Goal: Transaction & Acquisition: Register for event/course

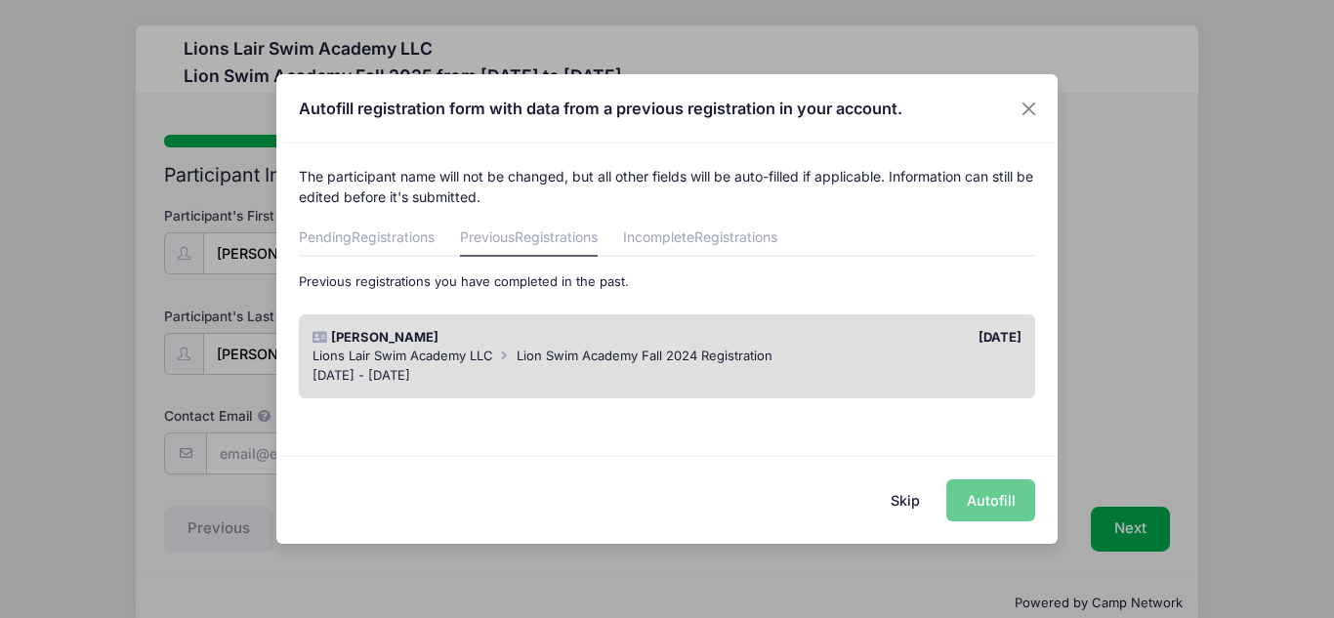
click at [445, 372] on div "[DATE] - [DATE]" at bounding box center [668, 376] width 710 height 20
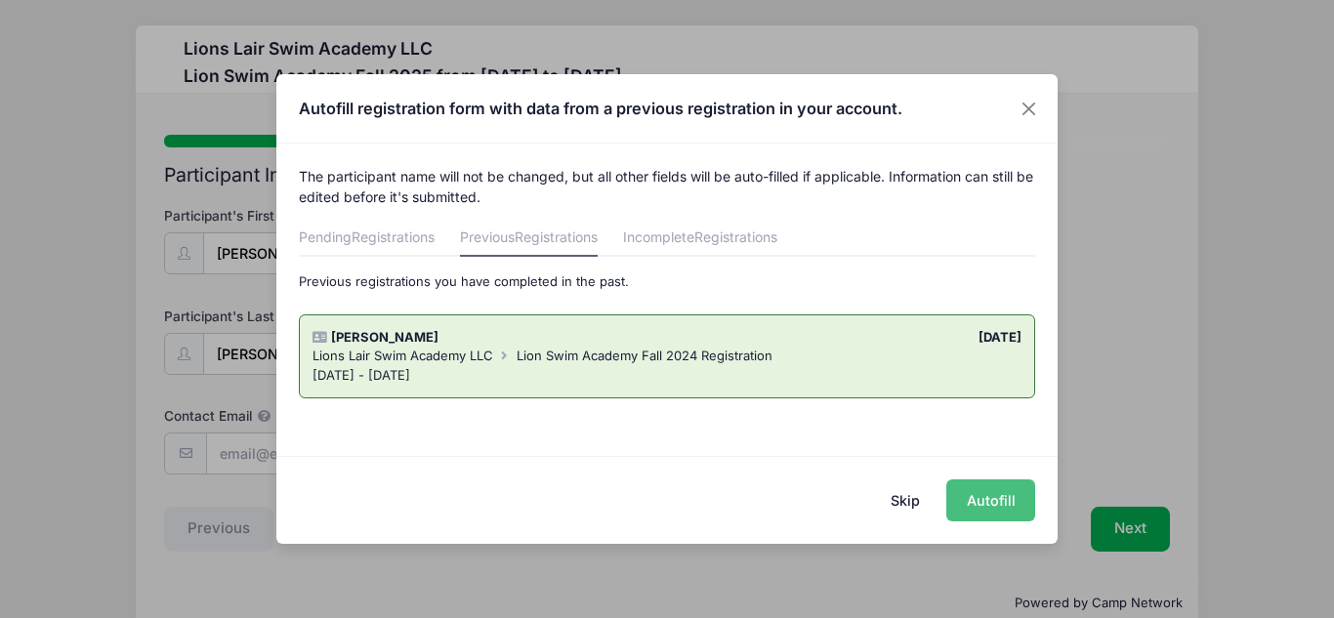
click at [981, 493] on button "Autofill" at bounding box center [990, 501] width 89 height 42
type input "[EMAIL_ADDRESS][DOMAIN_NAME]"
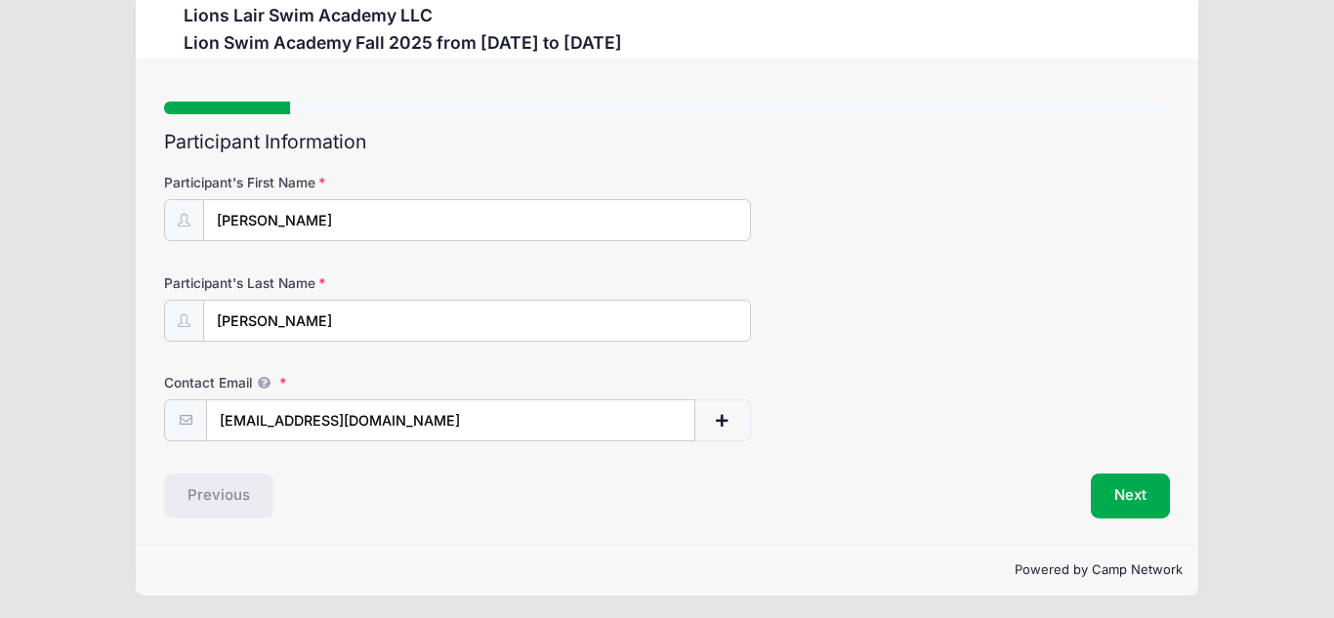
scroll to position [36, 0]
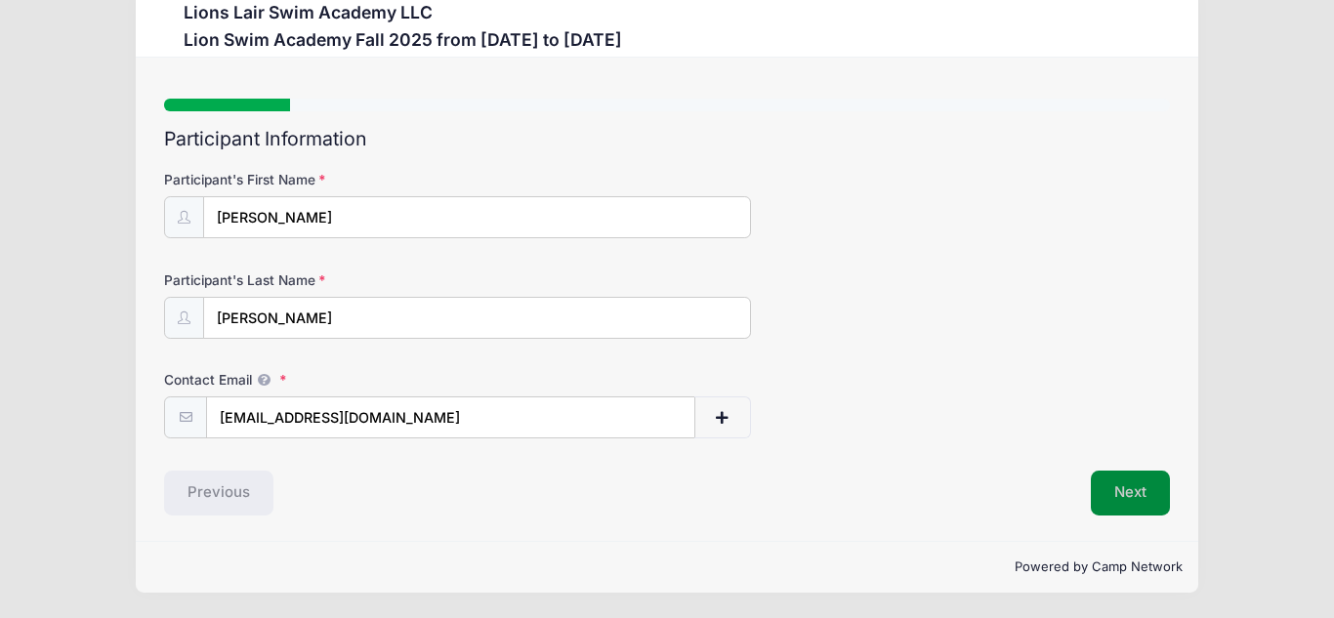
click at [1154, 489] on button "Next" at bounding box center [1130, 493] width 79 height 45
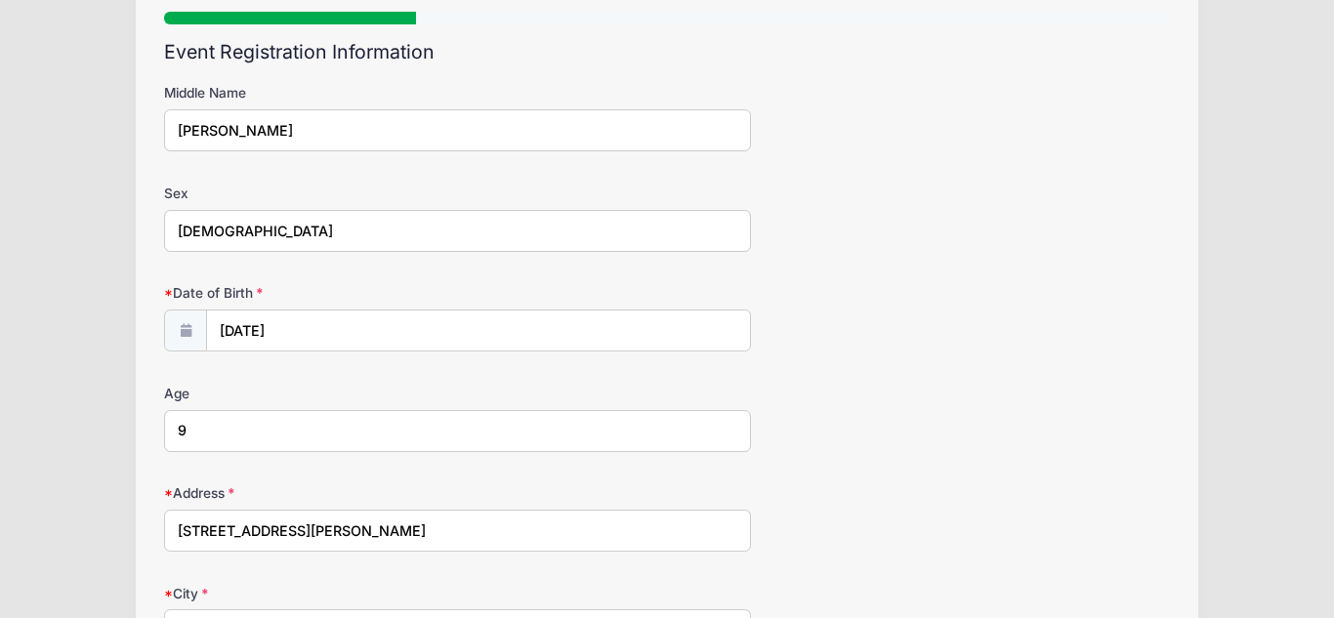
scroll to position [131, 0]
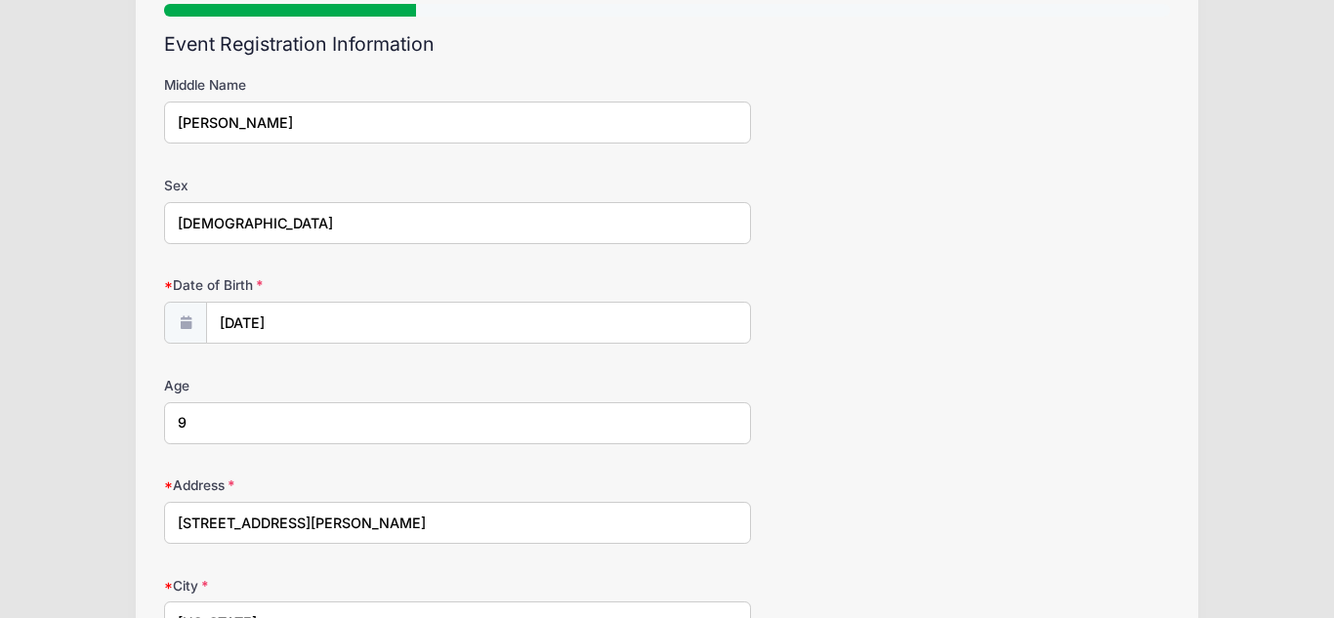
drag, startPoint x: 225, startPoint y: 421, endPoint x: 135, endPoint y: 416, distance: 90.0
type input "10"
click at [927, 409] on div "Age 10" at bounding box center [667, 410] width 1006 height 68
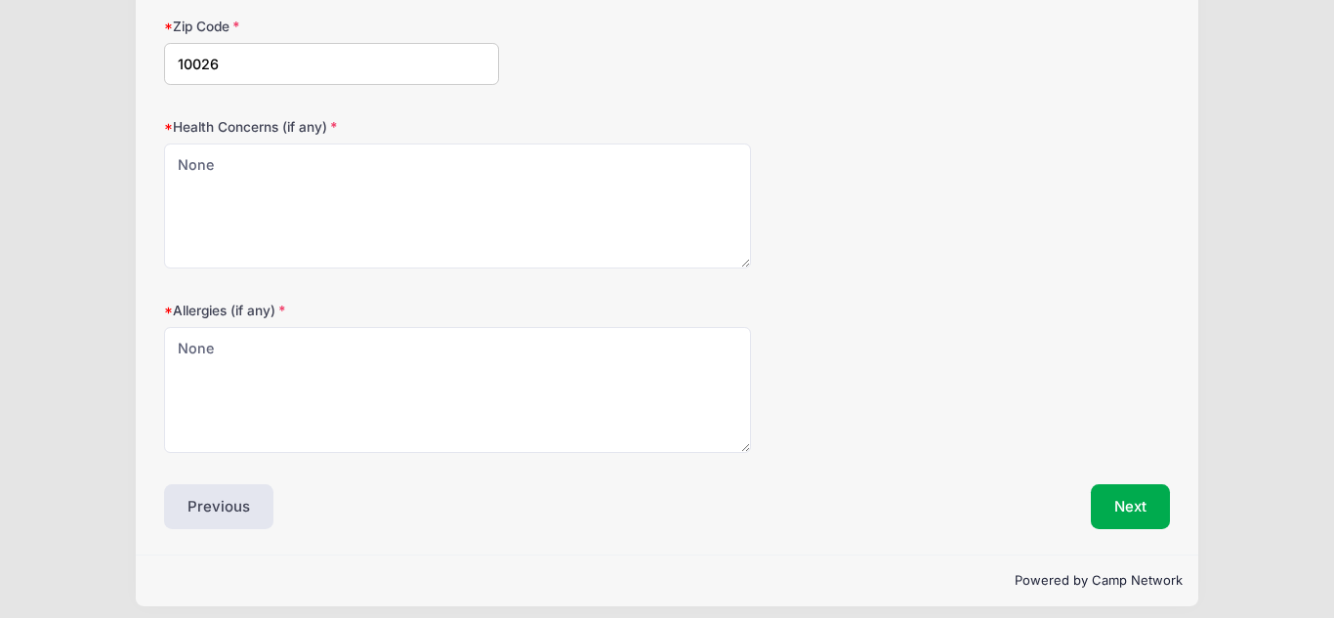
scroll to position [903, 0]
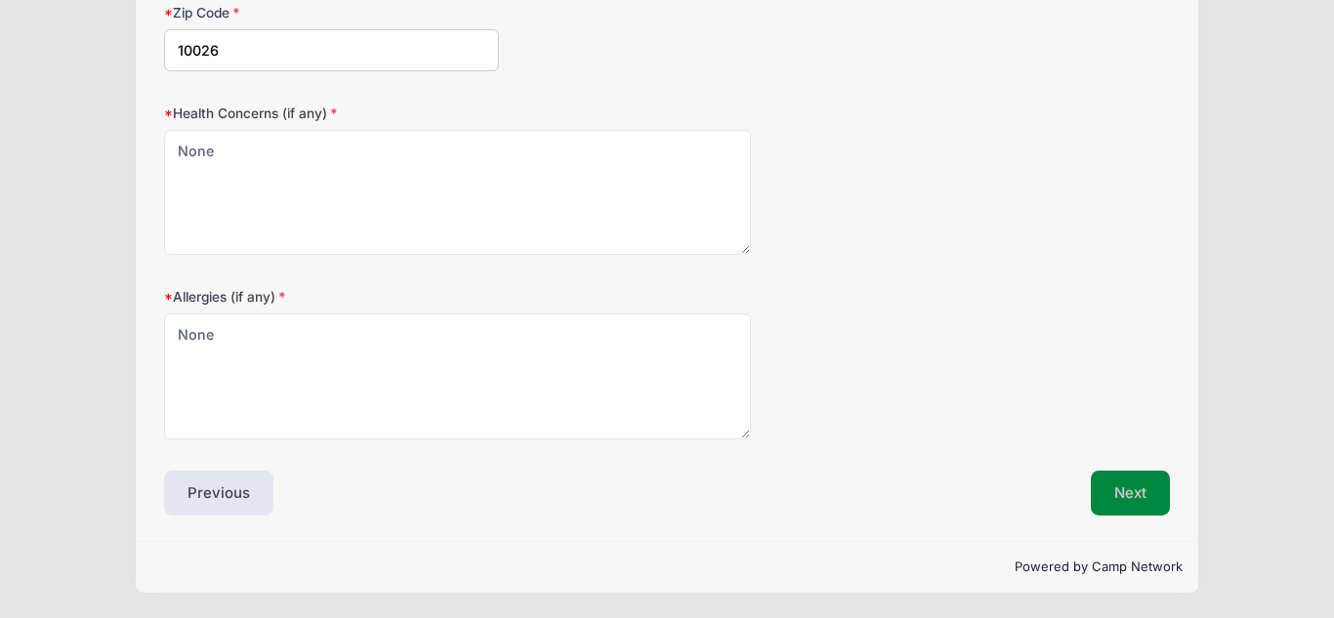
click at [1122, 478] on button "Next" at bounding box center [1130, 493] width 79 height 45
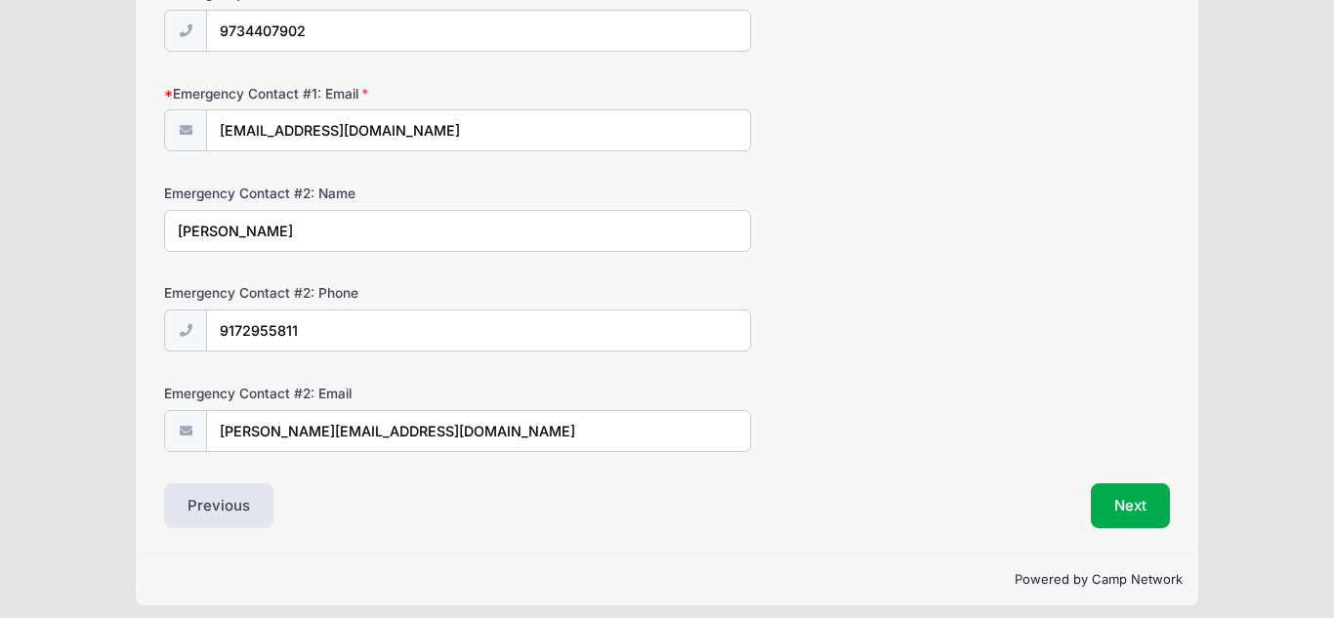
scroll to position [636, 0]
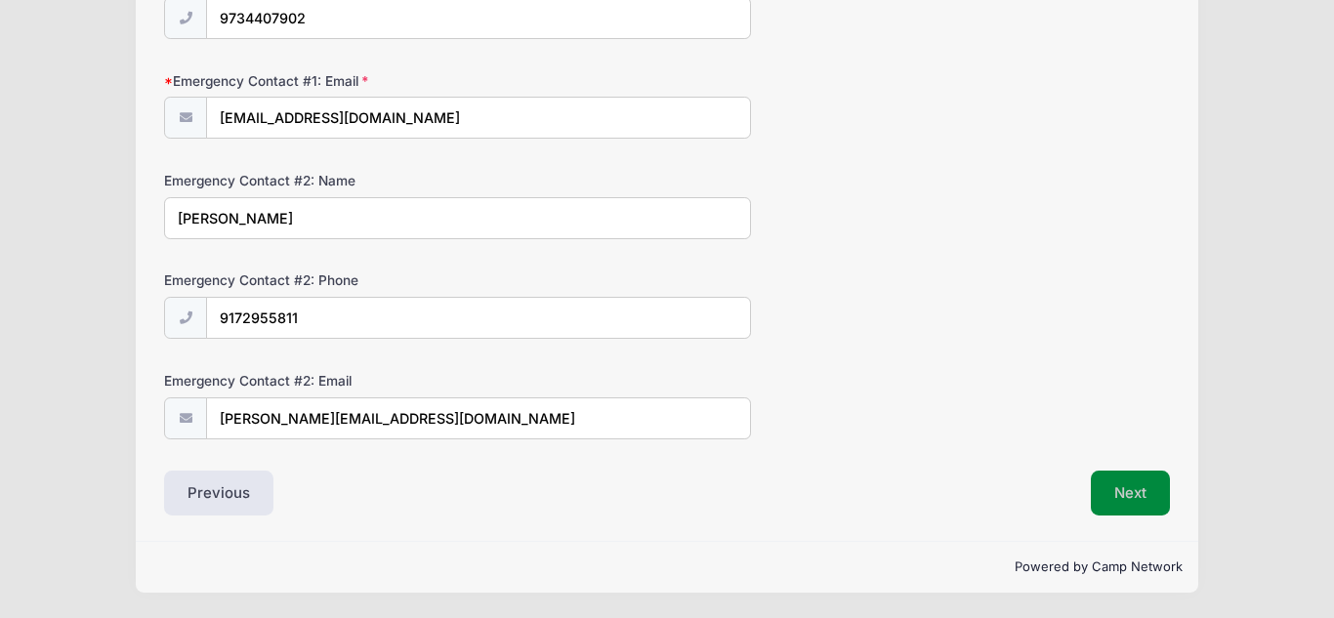
click at [1116, 498] on button "Next" at bounding box center [1130, 493] width 79 height 45
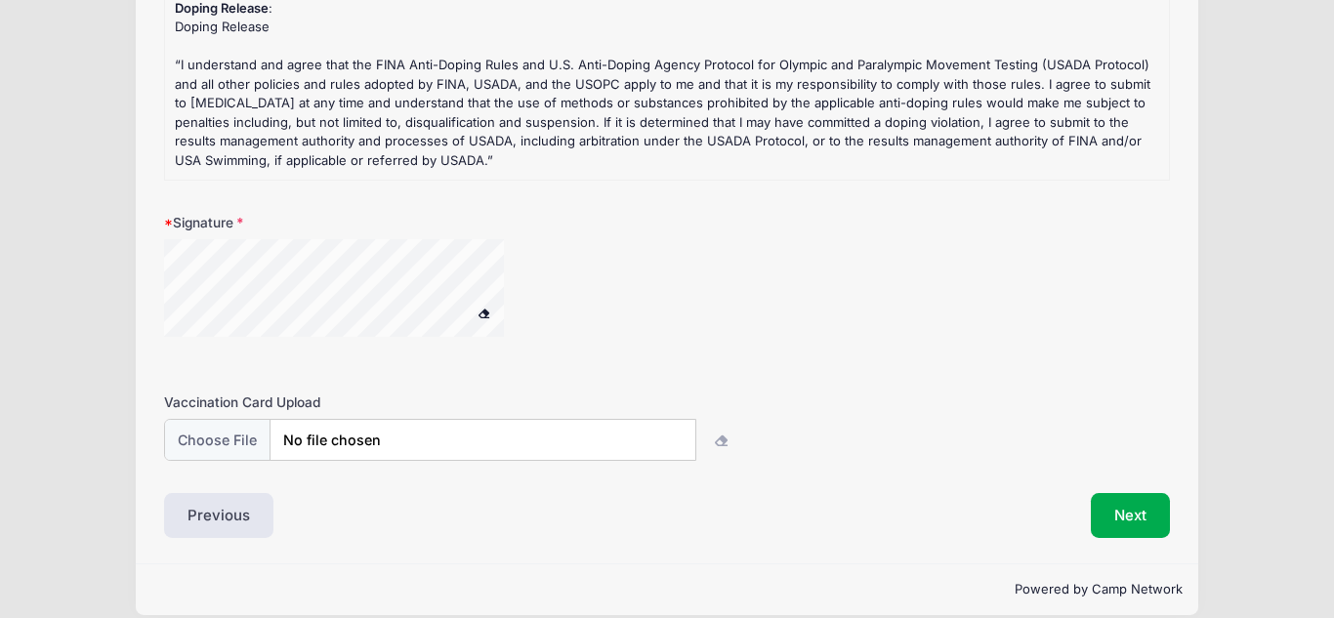
scroll to position [702, 0]
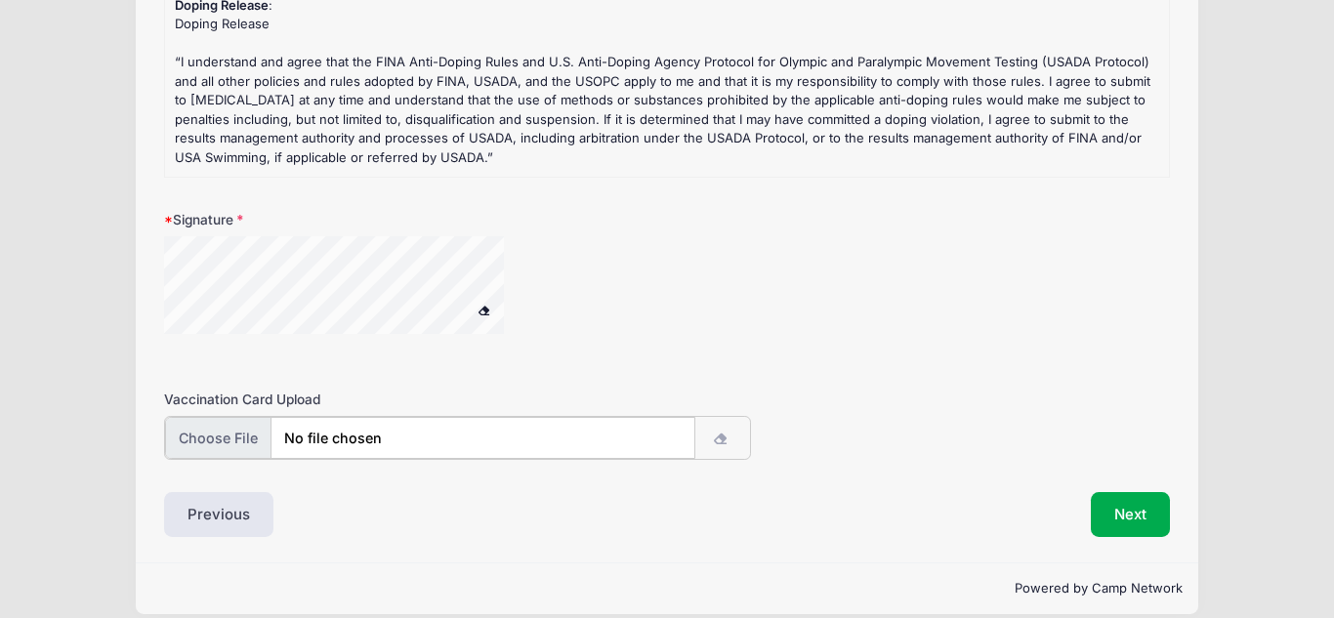
click at [371, 417] on input "file" at bounding box center [429, 438] width 529 height 42
click at [1046, 334] on div "Signature" at bounding box center [667, 284] width 1006 height 148
click at [1146, 502] on button "Next" at bounding box center [1130, 512] width 79 height 45
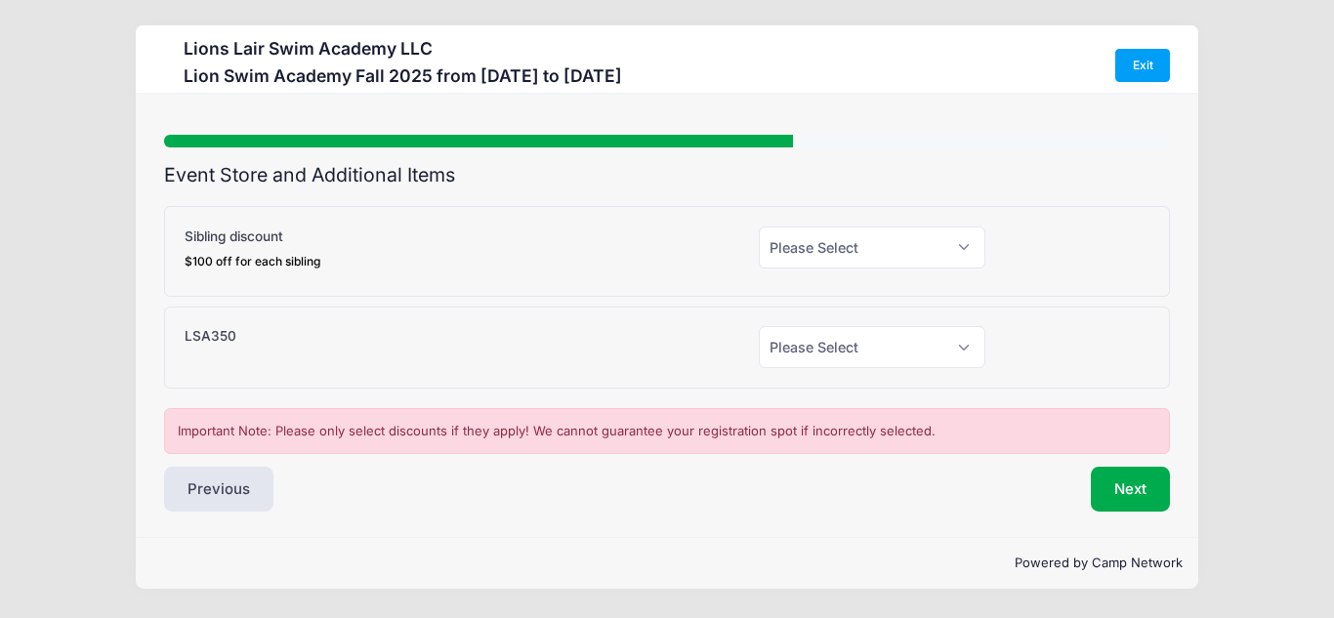
scroll to position [0, 0]
click at [809, 352] on select "Please Select Yes (-$350.00) No" at bounding box center [873, 347] width 228 height 42
click at [560, 353] on div "LSA350" at bounding box center [462, 347] width 574 height 42
click at [849, 339] on select "Please Select Yes (-$350.00) No" at bounding box center [873, 347] width 228 height 42
click at [759, 326] on select "Please Select Yes (-$350.00) No" at bounding box center [873, 347] width 228 height 42
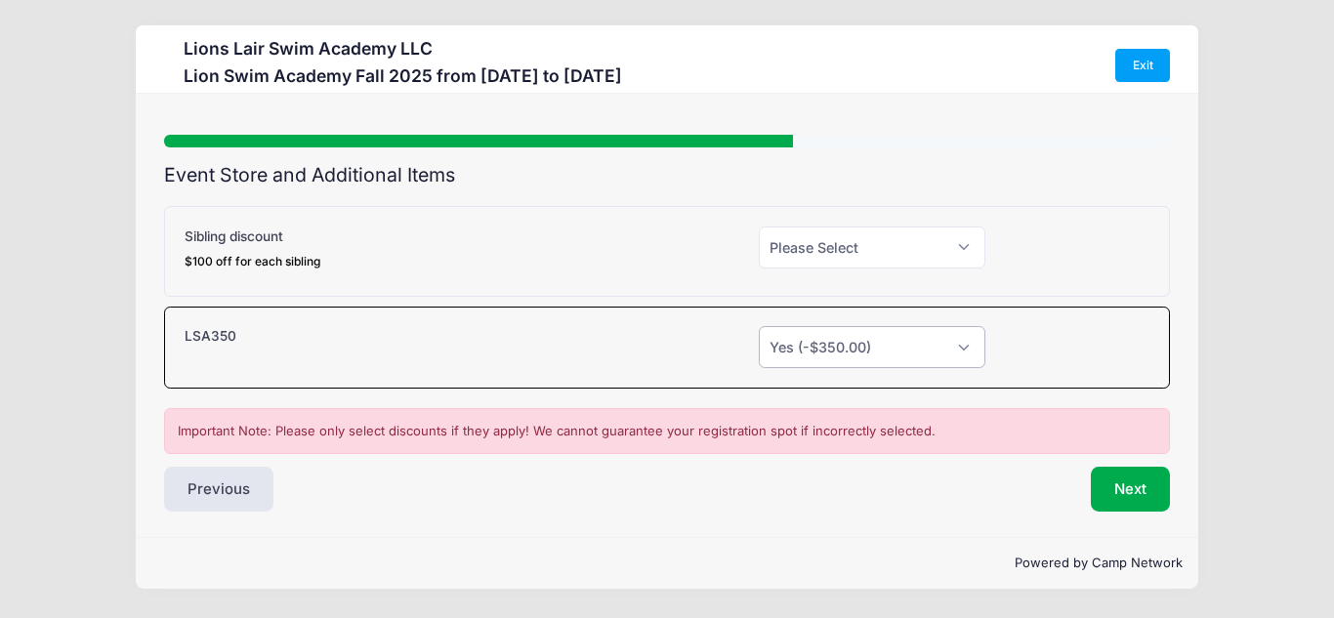
click at [845, 353] on select "Please Select Yes (-$350.00) No" at bounding box center [873, 347] width 228 height 42
select select "0"
click at [759, 326] on select "Please Select Yes (-$350.00) No" at bounding box center [873, 347] width 228 height 42
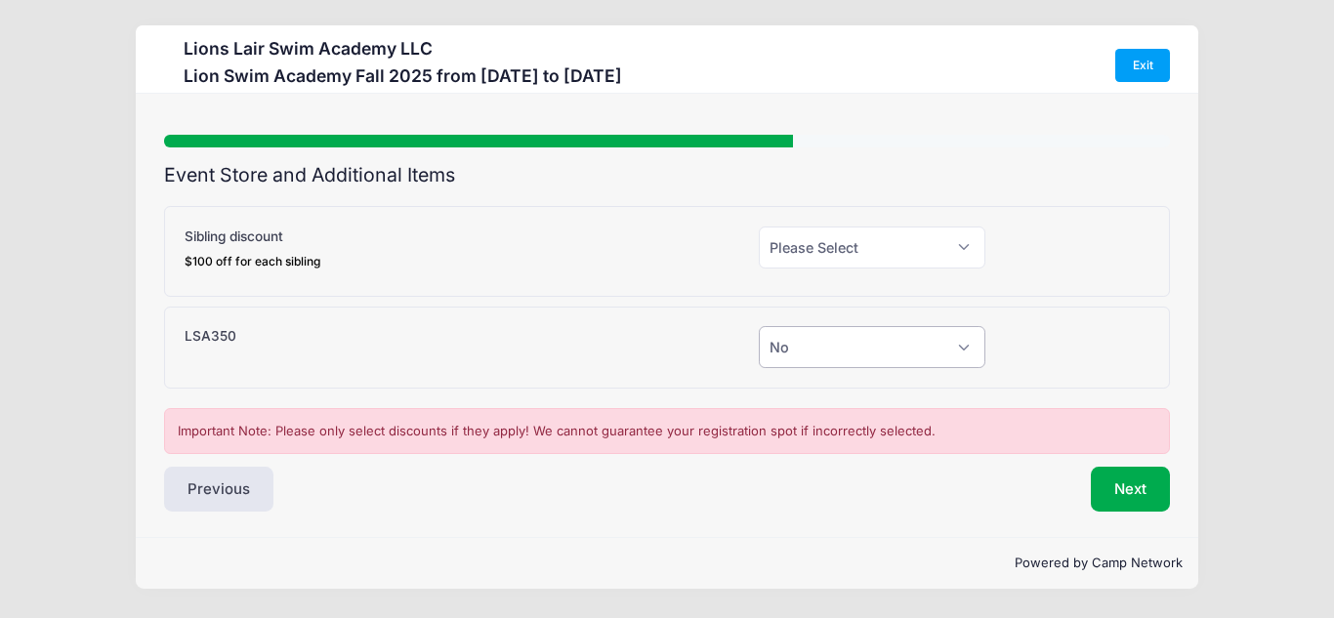
click at [832, 341] on select "Please Select Yes (-$350.00) No" at bounding box center [873, 347] width 228 height 42
select select
click at [759, 326] on select "Please Select Yes (-$350.00) No" at bounding box center [873, 347] width 228 height 42
click at [901, 507] on div "Next" at bounding box center [923, 489] width 513 height 45
click at [1158, 490] on button "Next" at bounding box center [1130, 489] width 79 height 45
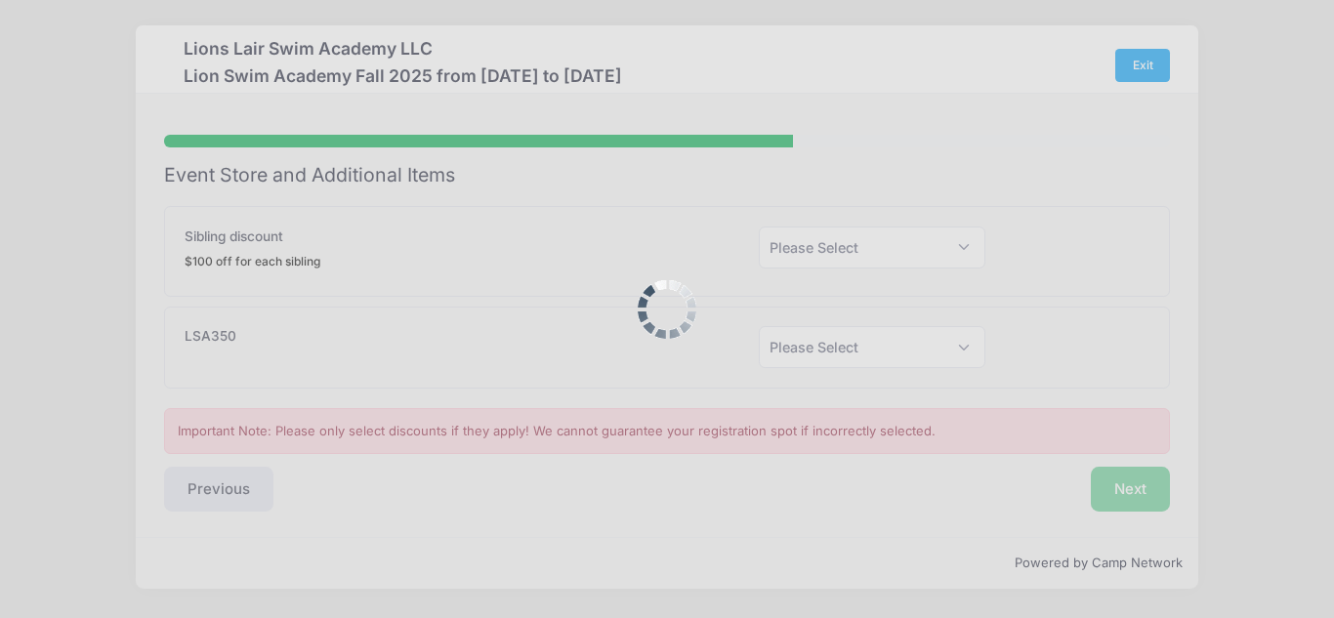
scroll to position [12, 0]
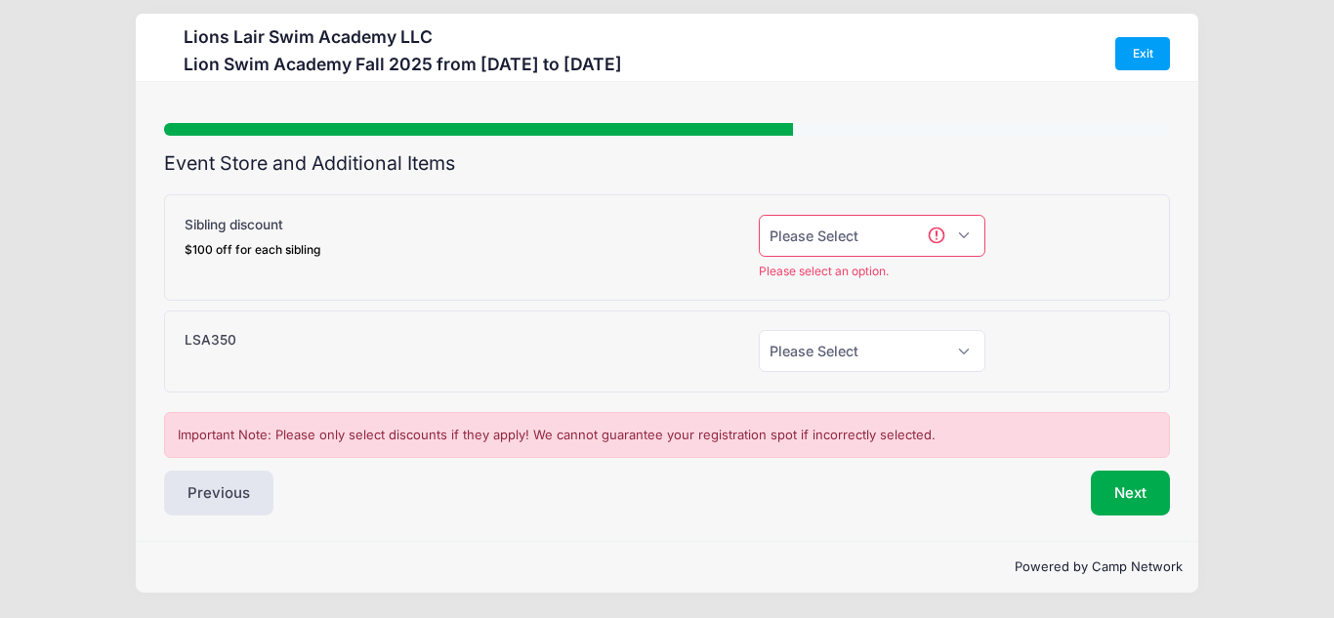
click at [844, 237] on select "Please Select Yes (-$100.00) No" at bounding box center [873, 236] width 228 height 42
select select "0"
click at [759, 226] on select "Please Select Yes (-$100.00) No" at bounding box center [873, 236] width 228 height 42
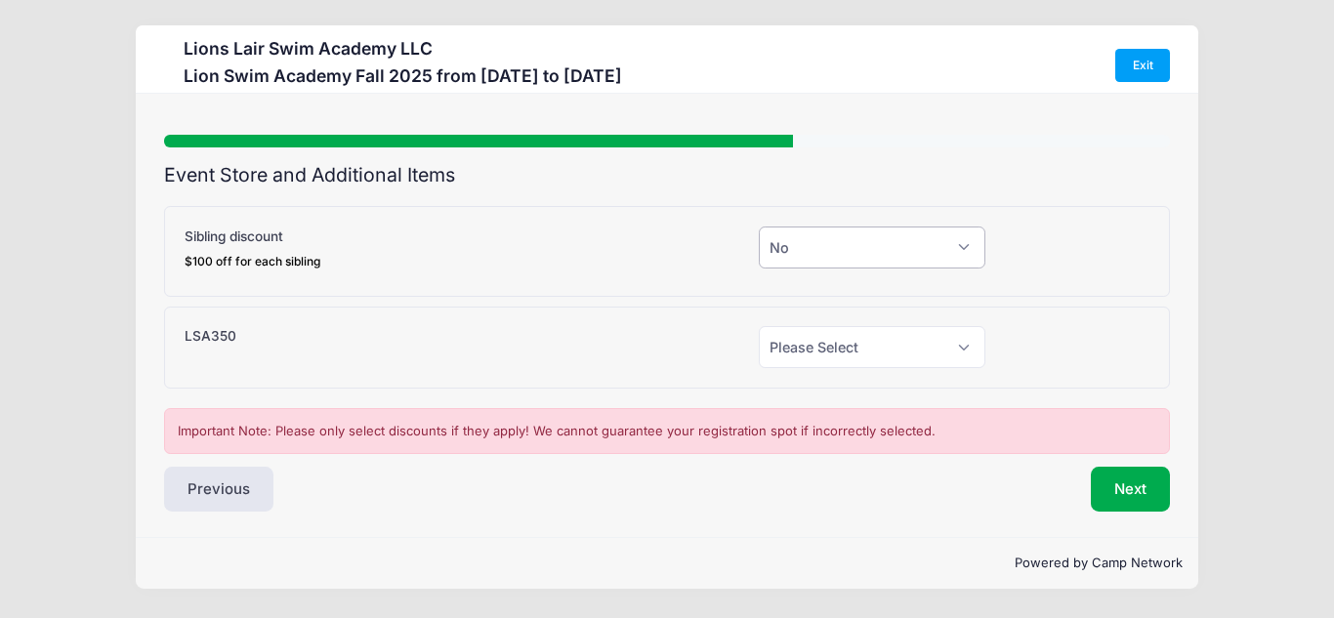
scroll to position [0, 0]
click at [818, 356] on select "Please Select Yes (-$350.00) No" at bounding box center [873, 347] width 228 height 42
select select "0"
click at [759, 326] on select "Please Select Yes (-$350.00) No" at bounding box center [873, 347] width 228 height 42
click at [837, 466] on div "Event Store and Additional Items [GEOGRAPHIC_DATA] Fall 2025 Sibling discount $…" at bounding box center [667, 338] width 1006 height 349
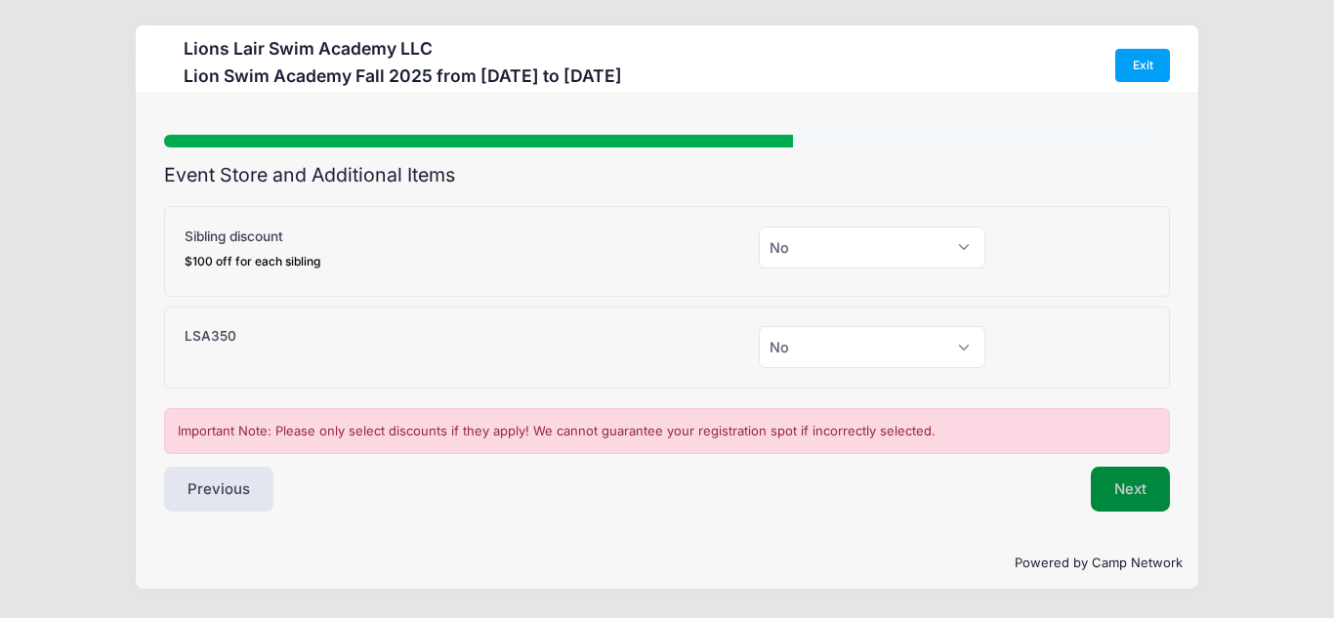
click at [1147, 499] on button "Next" at bounding box center [1130, 489] width 79 height 45
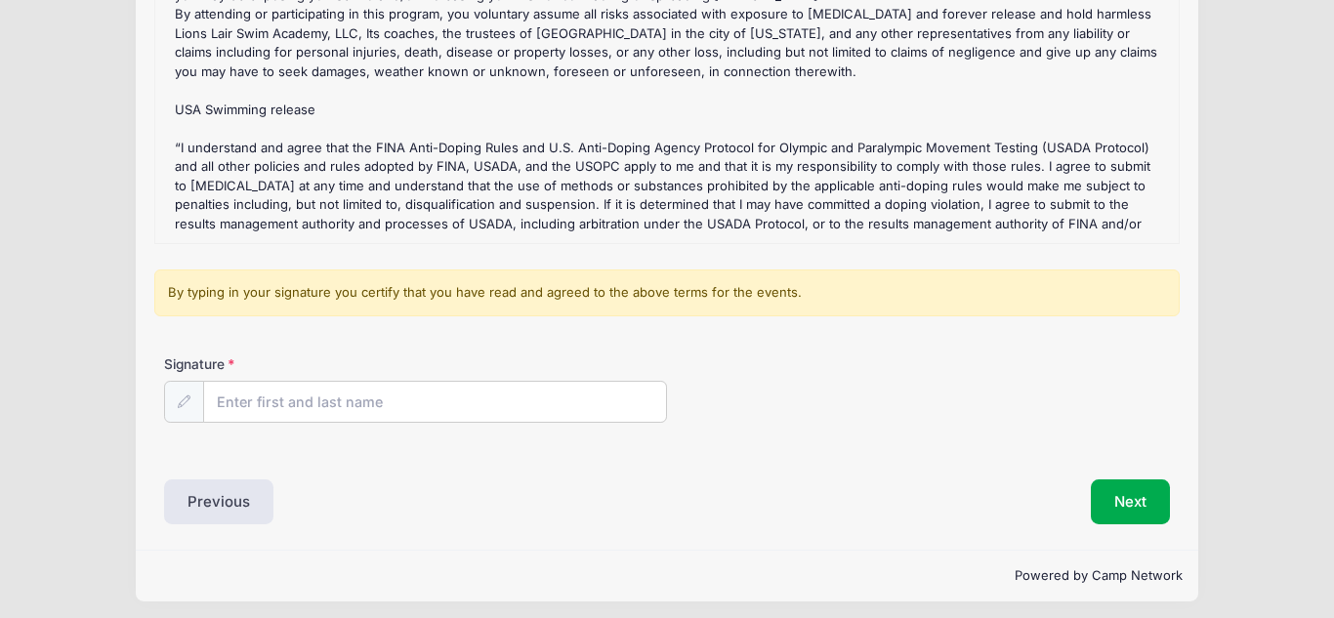
scroll to position [271, 0]
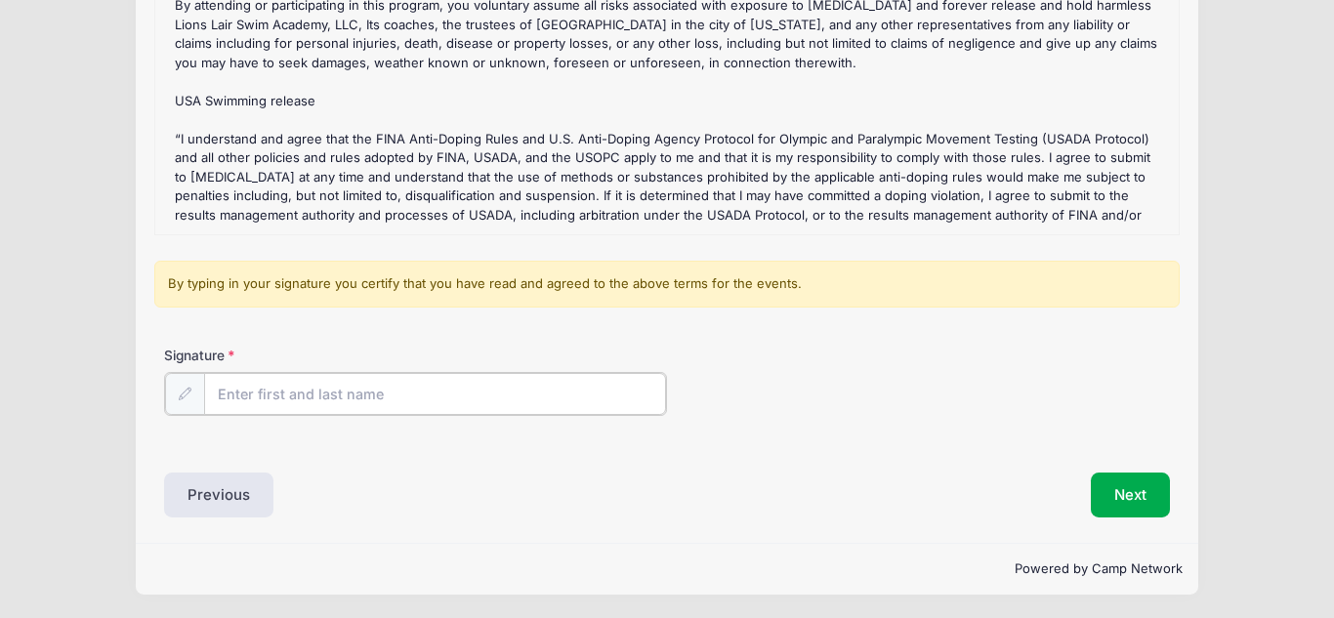
click at [253, 398] on input "Signature" at bounding box center [435, 394] width 462 height 42
type input "[PERSON_NAME]"
click at [1139, 489] on button "Next" at bounding box center [1130, 493] width 79 height 45
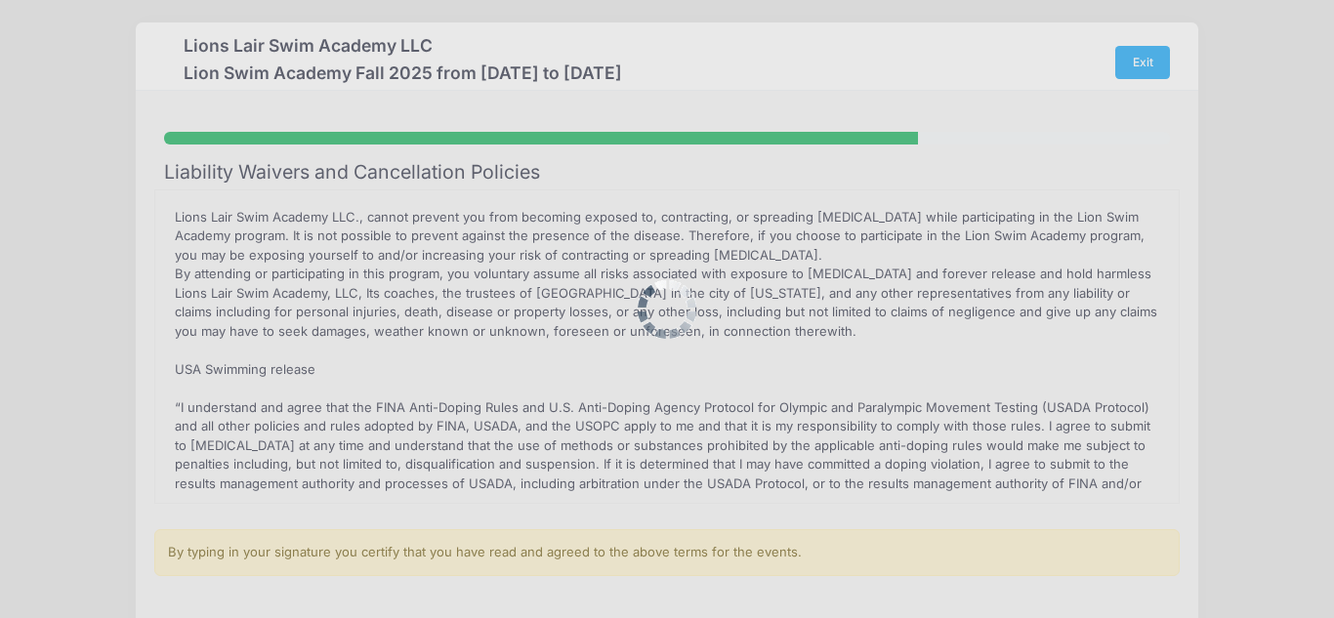
scroll to position [0, 0]
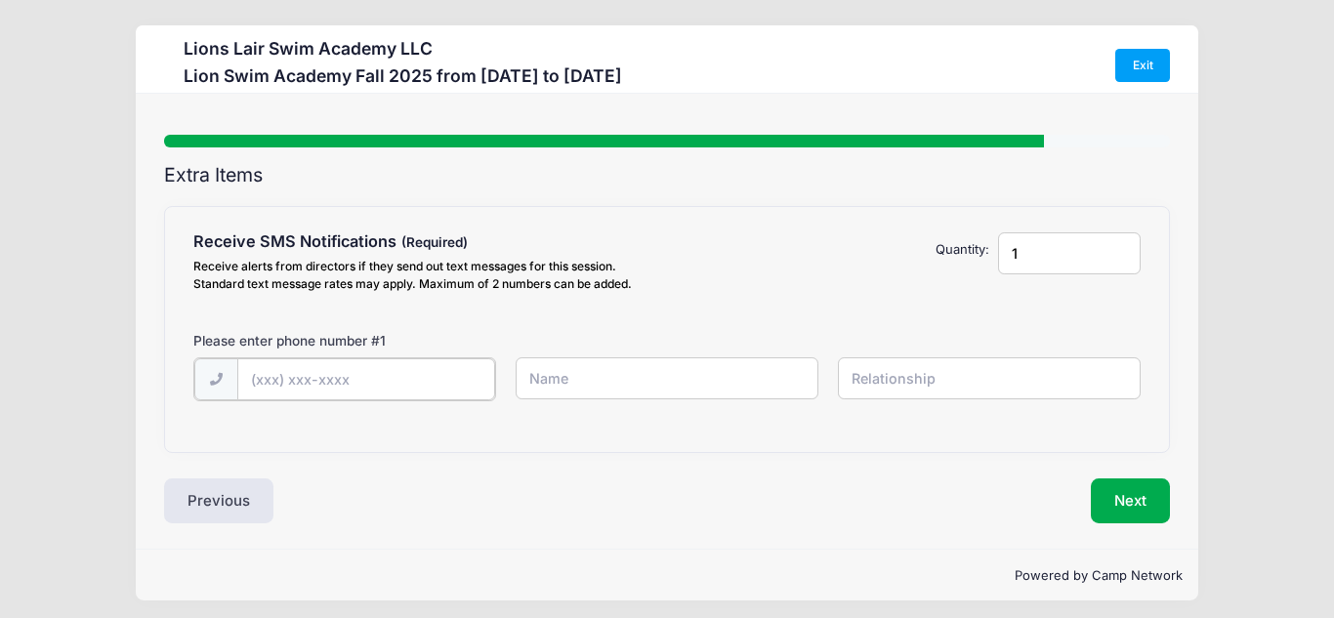
click at [272, 379] on input "text" at bounding box center [366, 379] width 259 height 42
type input "[PHONE_NUMBER]"
click at [609, 383] on input "text" at bounding box center [667, 378] width 303 height 42
type input "[PERSON_NAME]"
click at [943, 375] on input "text" at bounding box center [989, 378] width 303 height 42
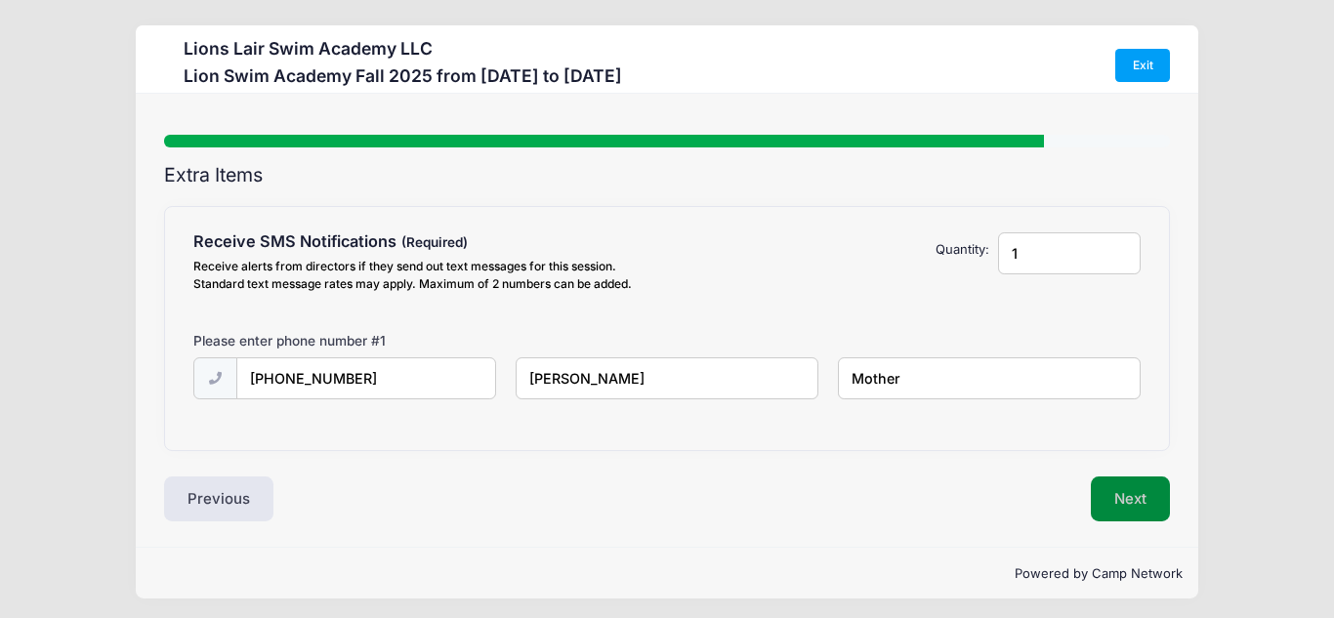
type input "Mother"
click at [1121, 487] on button "Next" at bounding box center [1130, 499] width 79 height 45
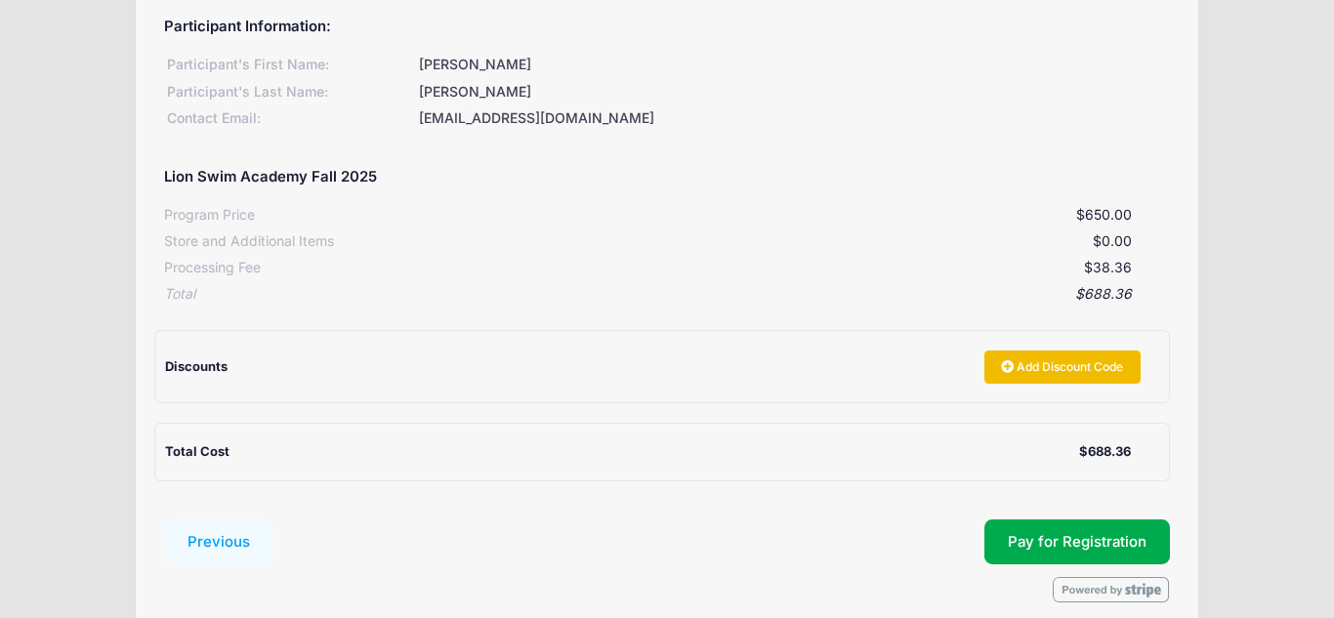
scroll to position [199, 0]
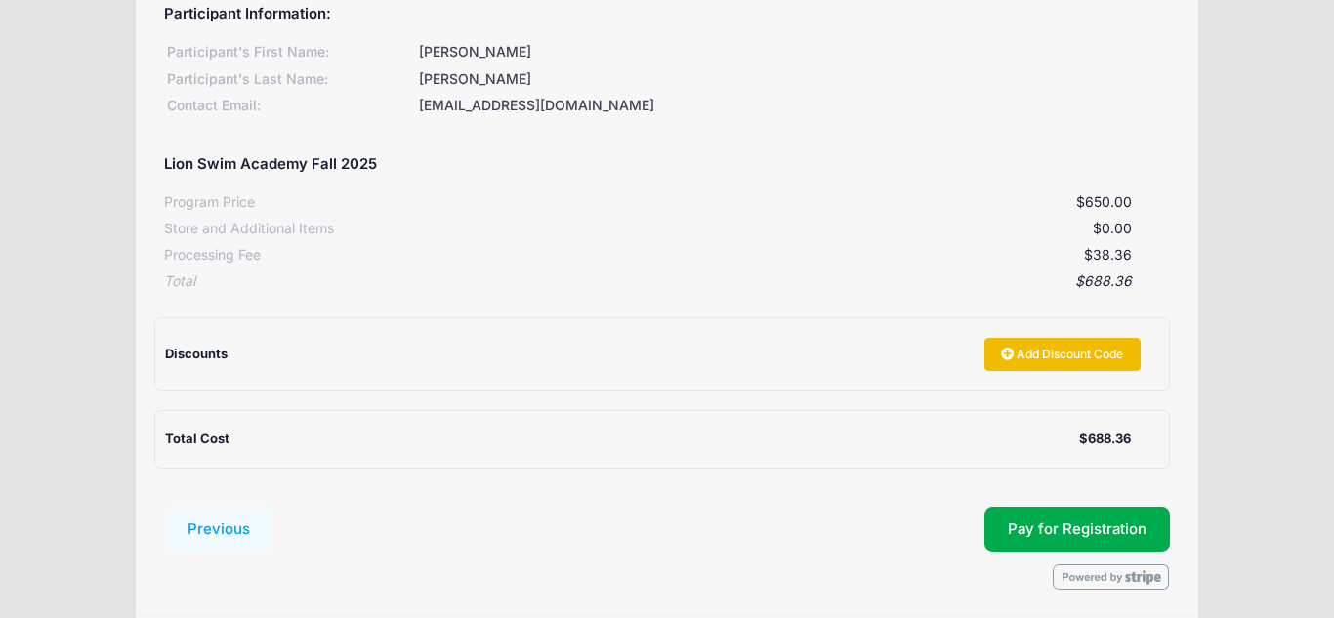
click at [1059, 359] on link "Add Discount Code" at bounding box center [1062, 354] width 156 height 33
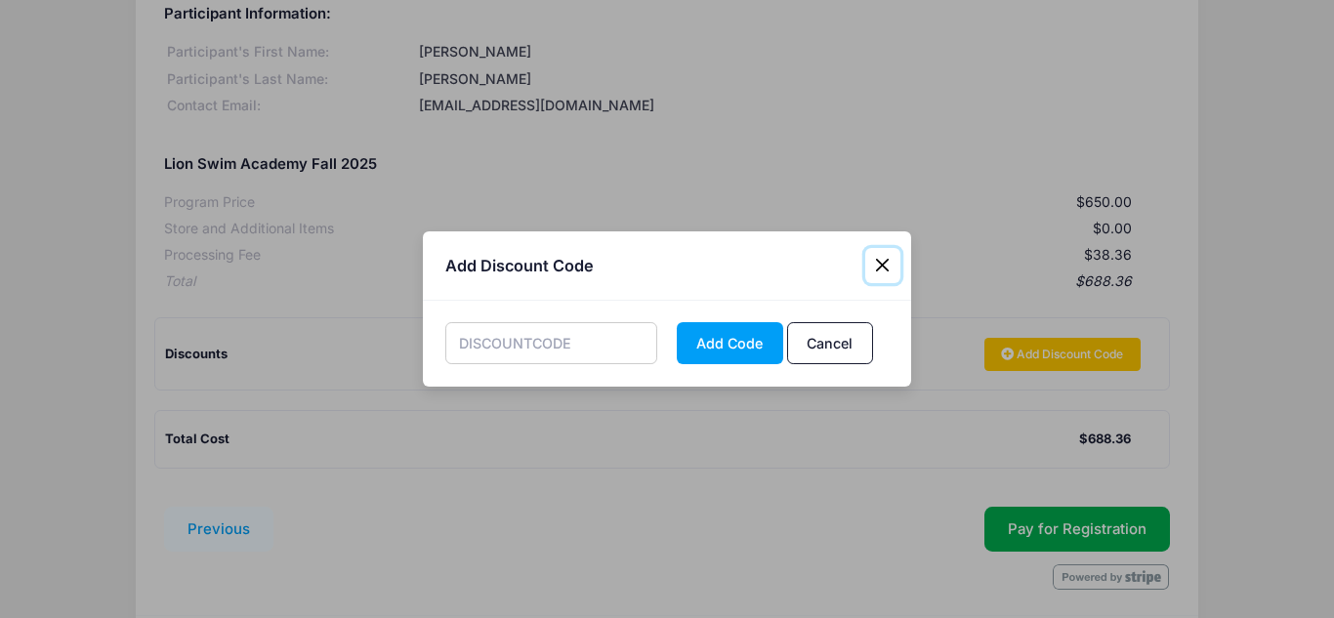
click at [887, 265] on button "Close" at bounding box center [882, 265] width 35 height 35
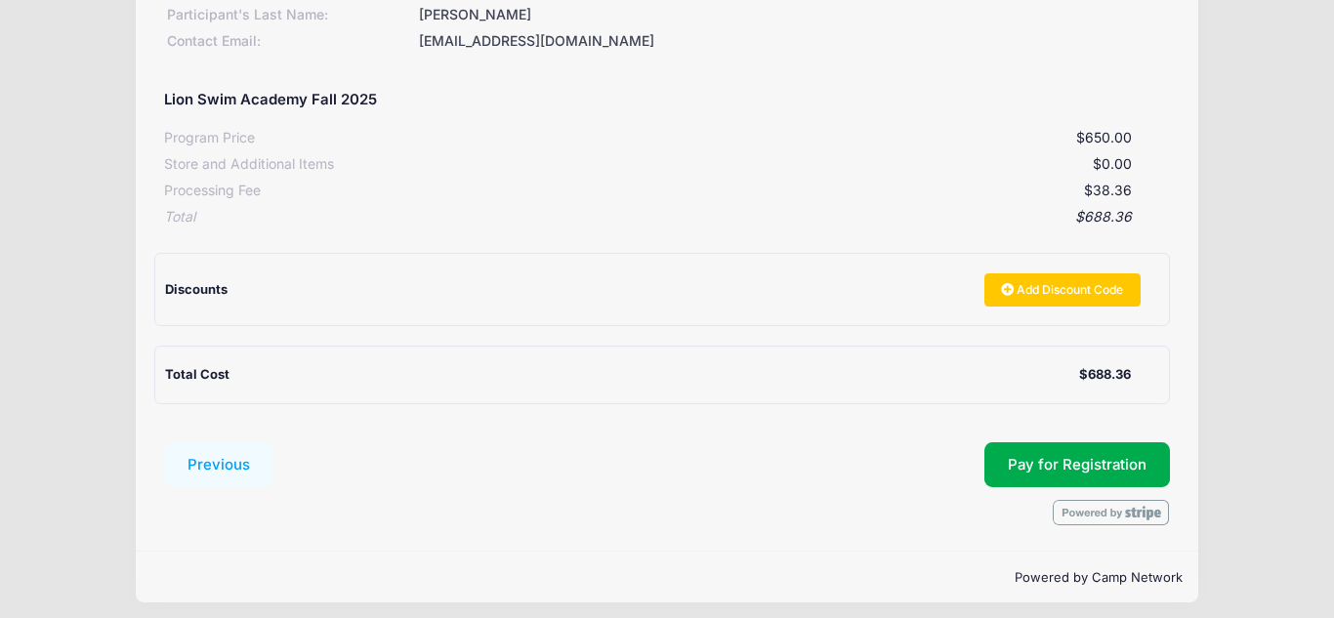
scroll to position [273, 0]
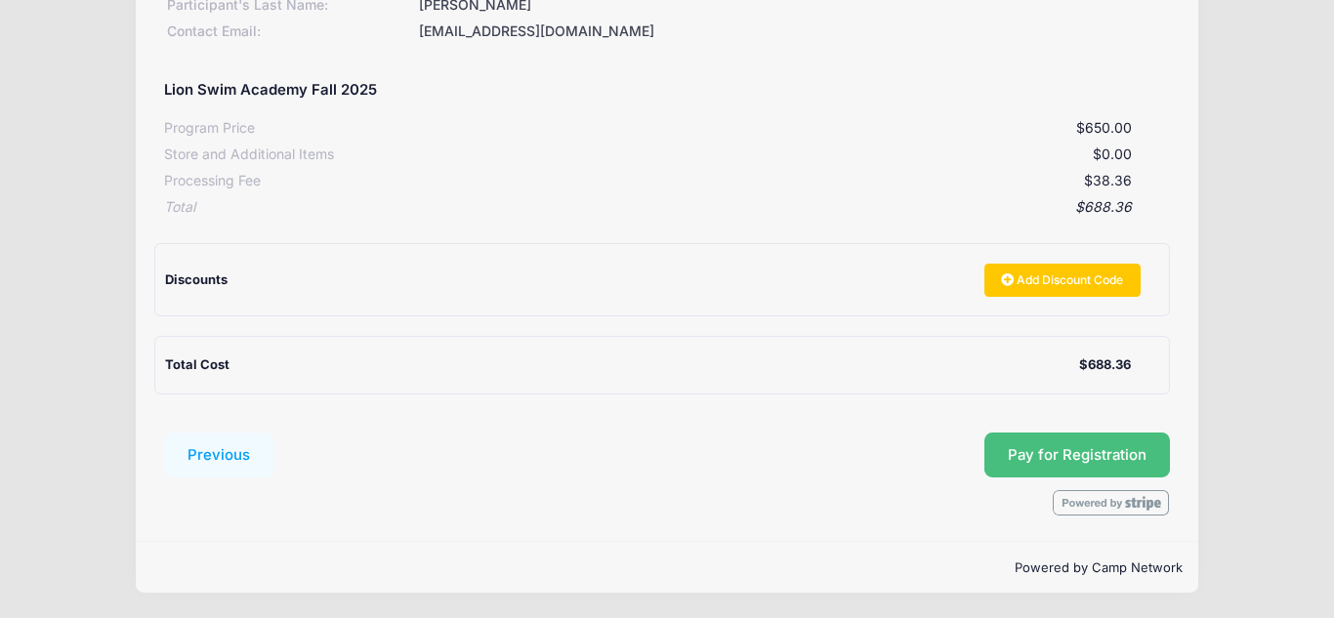
click at [1043, 450] on button "Pay for Registration" at bounding box center [1077, 455] width 186 height 45
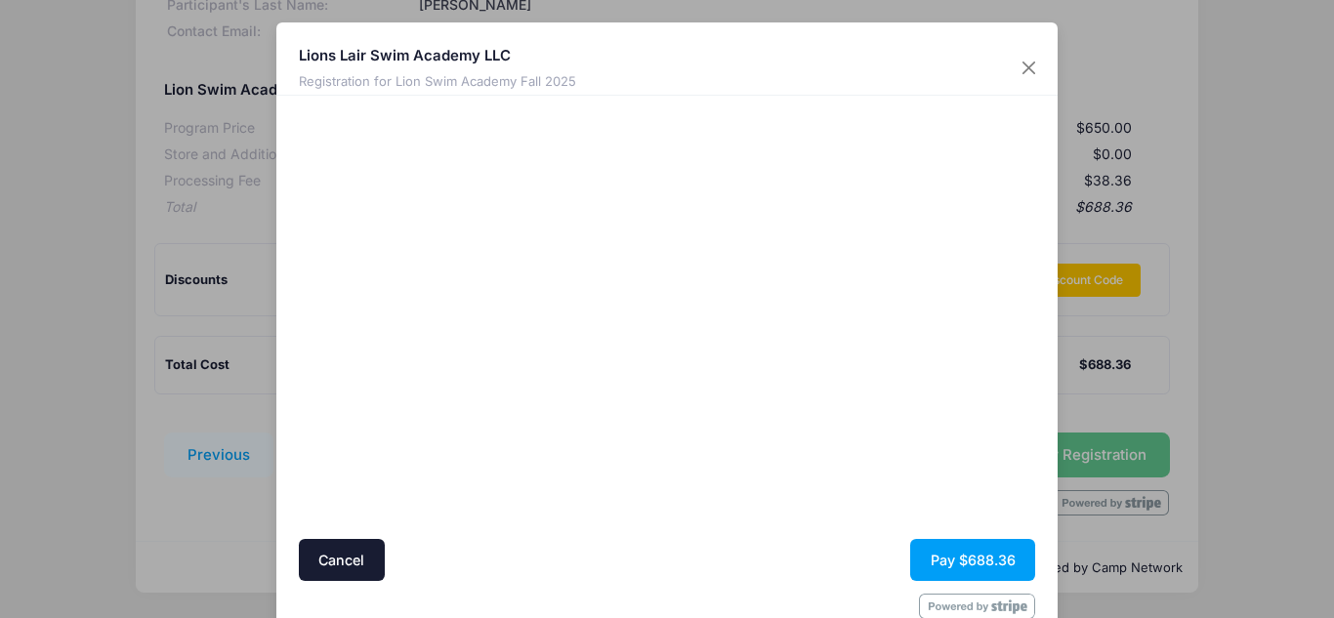
click at [502, 359] on div at bounding box center [478, 317] width 359 height 424
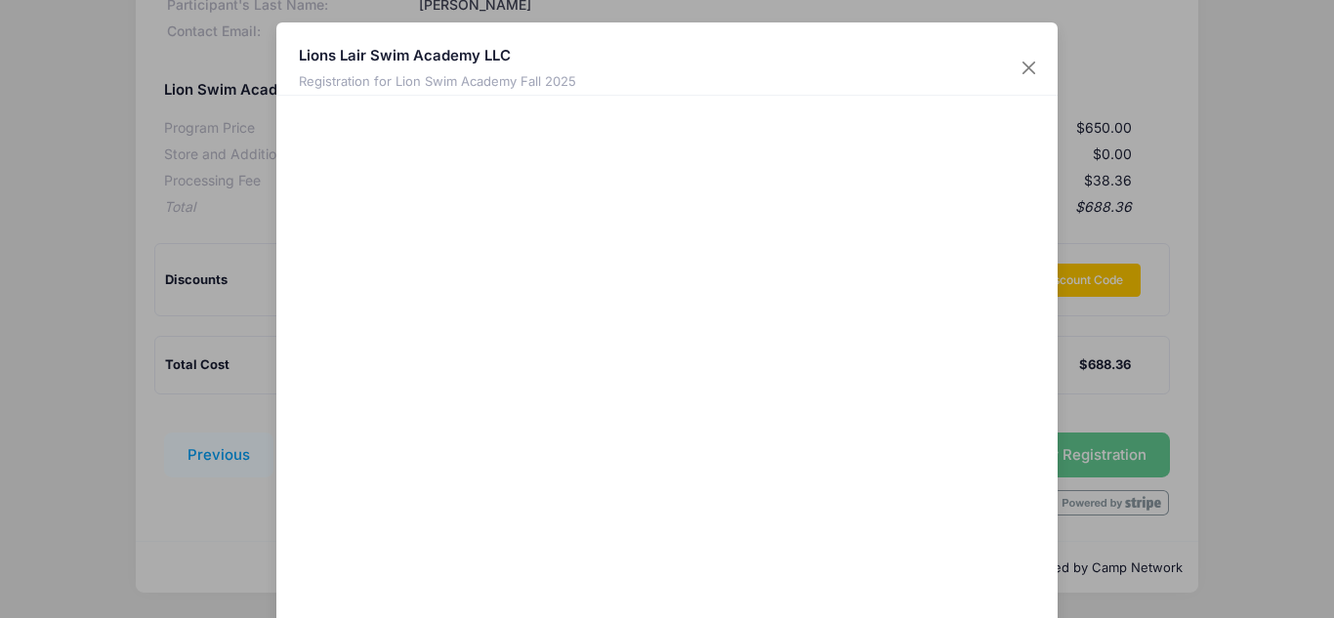
scroll to position [140, 0]
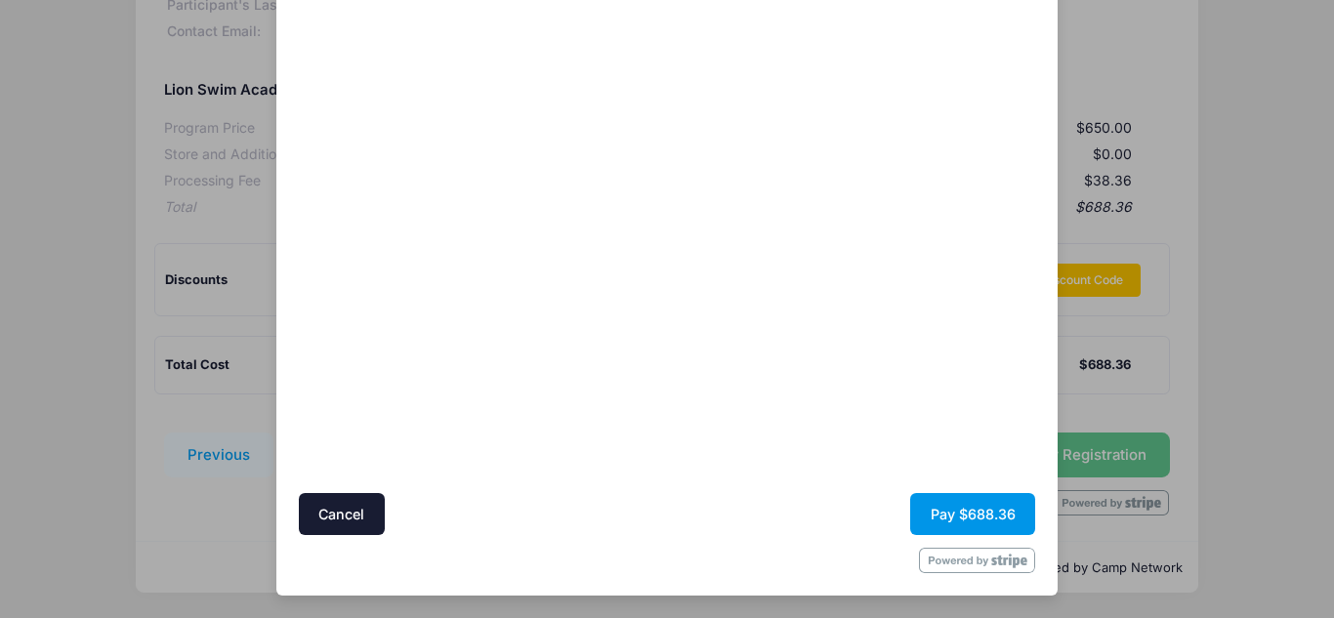
click at [941, 506] on button "Pay $688.36" at bounding box center [972, 514] width 125 height 42
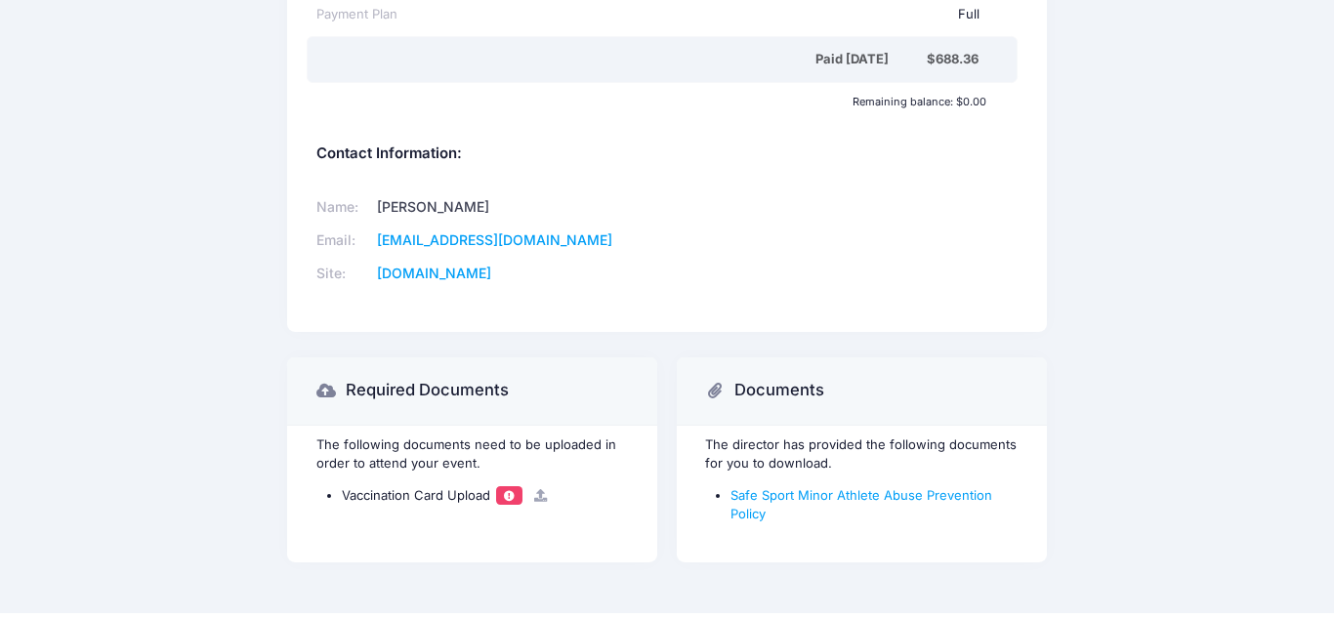
scroll to position [630, 0]
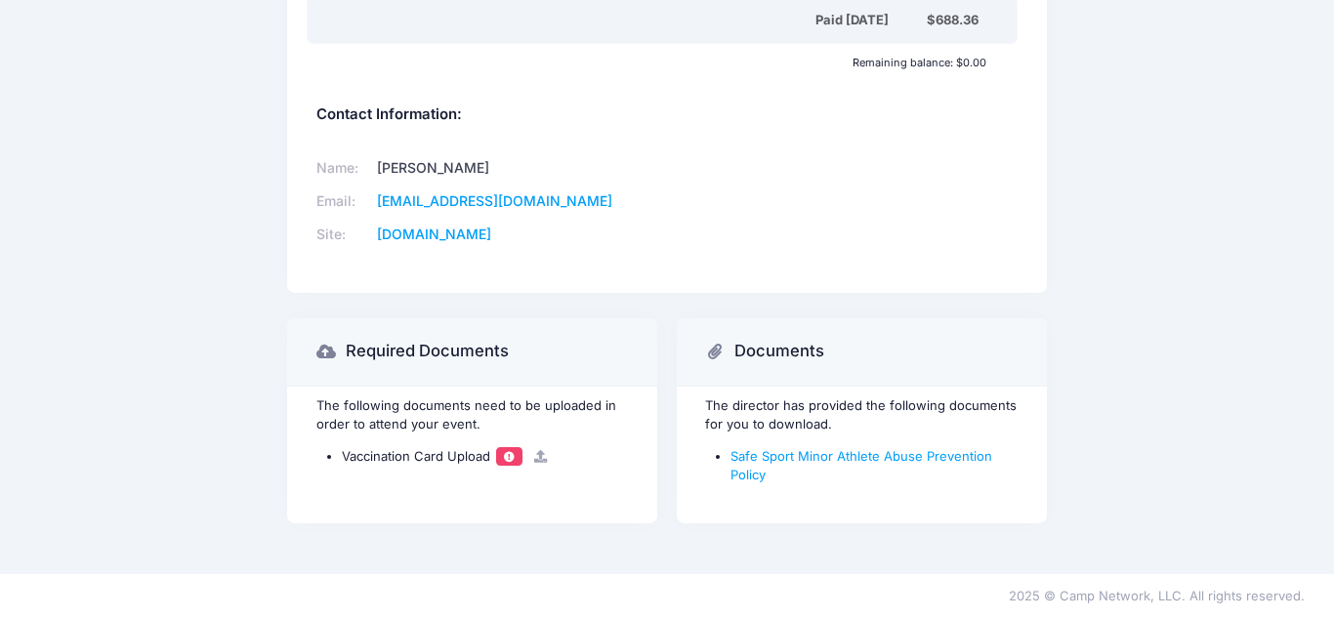
click at [507, 459] on span at bounding box center [510, 456] width 14 height 11
click at [540, 456] on icon at bounding box center [540, 456] width 16 height 13
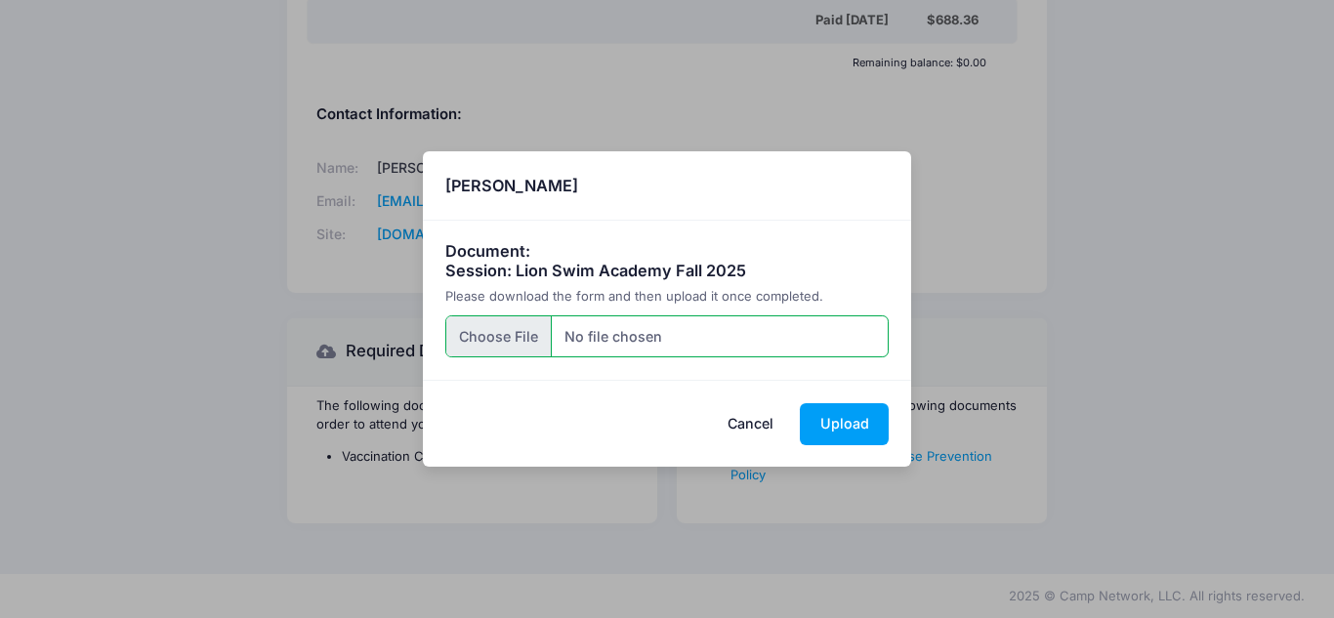
click at [514, 338] on input "file" at bounding box center [667, 336] width 444 height 42
type input "C:\fakepath\[PERSON_NAME].pdf"
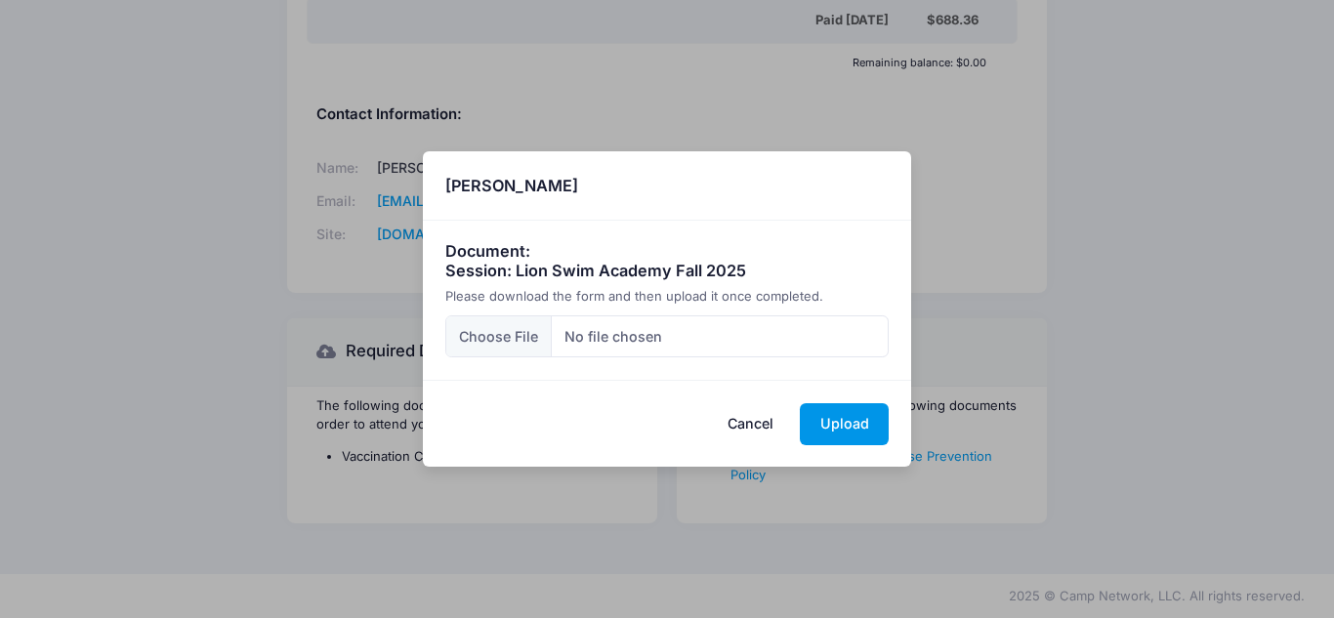
click at [851, 420] on button "Upload" at bounding box center [844, 424] width 89 height 42
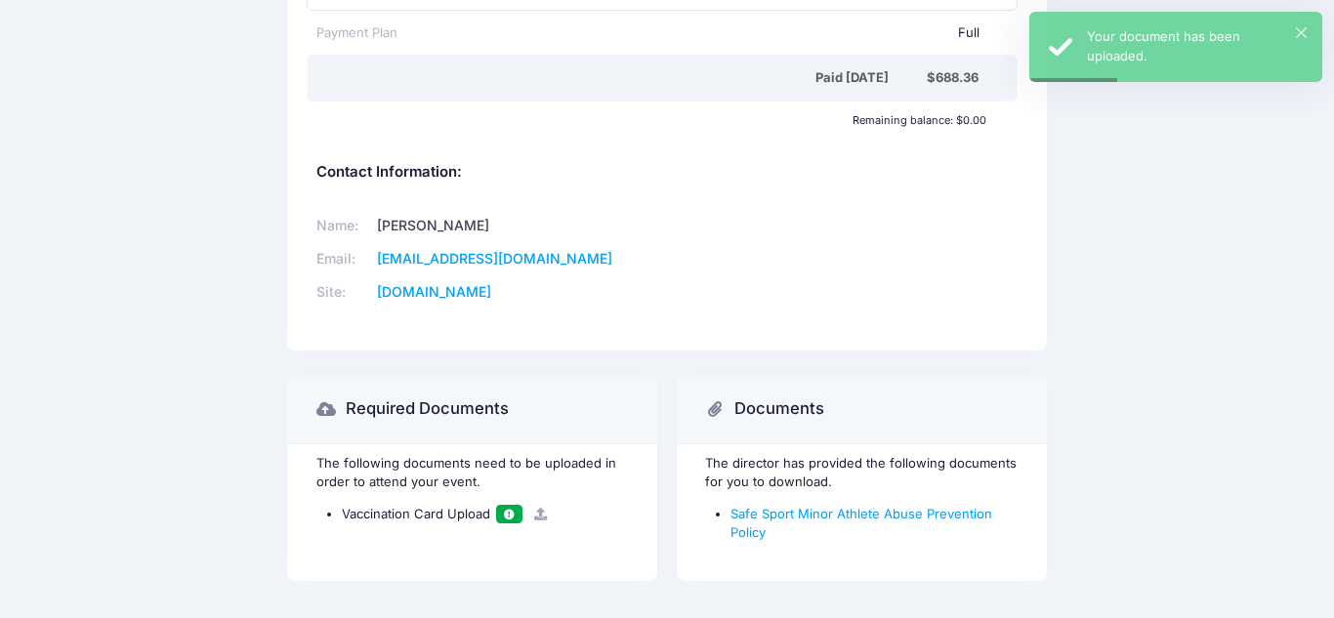
scroll to position [0, 0]
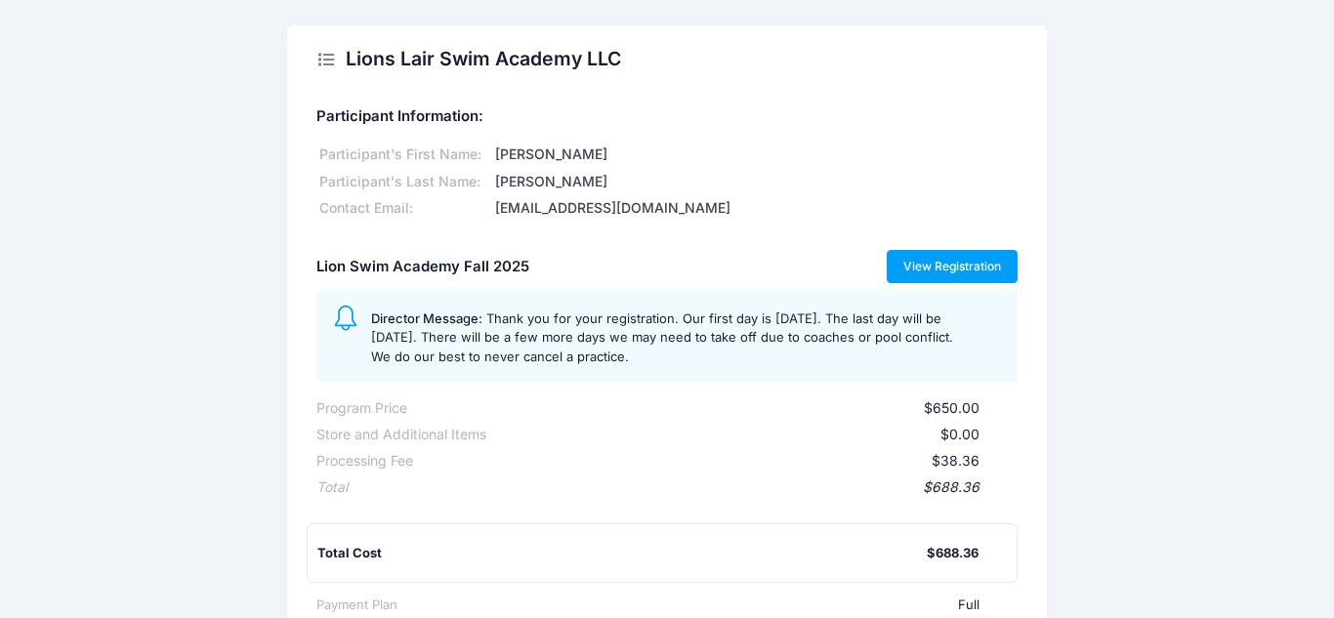
click at [933, 267] on link "View Registration" at bounding box center [953, 266] width 132 height 33
